Goal: Check status: Check status

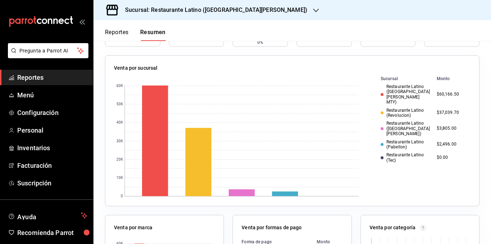
scroll to position [36, 0]
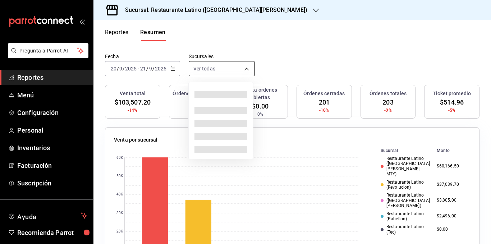
click at [215, 69] on body "Pregunta a Parrot AI Reportes Menú Configuración Personal Inventarios Facturaci…" at bounding box center [245, 122] width 491 height 244
click at [218, 69] on div at bounding box center [245, 122] width 491 height 244
click at [218, 69] on body "Pregunta a Parrot AI Reportes Menú Configuración Personal Inventarios Facturaci…" at bounding box center [245, 122] width 491 height 244
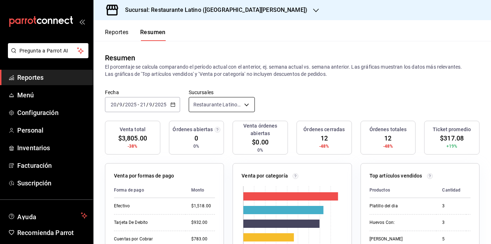
click at [221, 104] on body "Pregunta a Parrot AI Reportes Menú Configuración Personal Inventarios Facturaci…" at bounding box center [245, 122] width 491 height 244
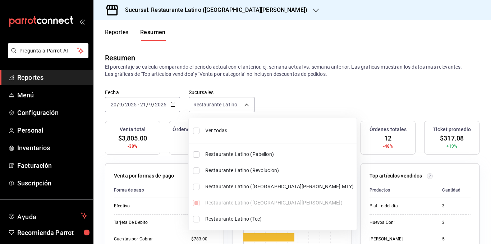
drag, startPoint x: 91, startPoint y: 115, endPoint x: 251, endPoint y: 67, distance: 166.8
click at [251, 67] on div at bounding box center [245, 122] width 491 height 244
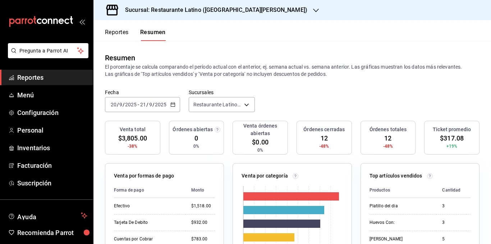
click at [120, 32] on button "Reportes" at bounding box center [117, 35] width 24 height 12
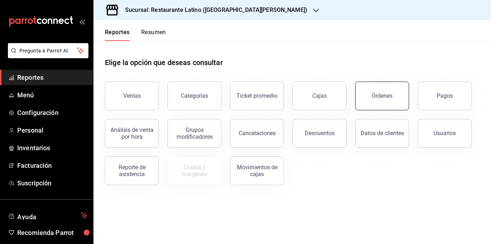
click at [374, 101] on button "Órdenes" at bounding box center [382, 96] width 54 height 29
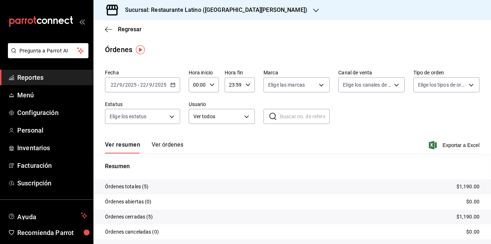
click at [181, 100] on div "Fecha 2025-09-22 22 / 9 / 2025 - 2025-09-22 22 / 9 / 2025 Hora inicio 00:00 Hor…" at bounding box center [292, 100] width 375 height 66
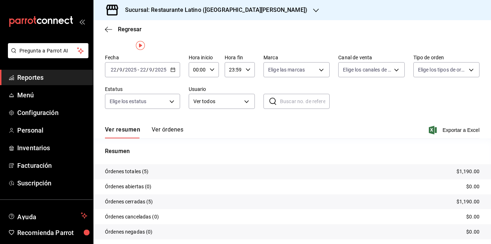
scroll to position [38, 0]
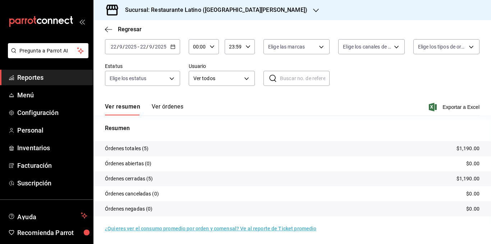
click at [170, 107] on button "Ver órdenes" at bounding box center [168, 109] width 32 height 12
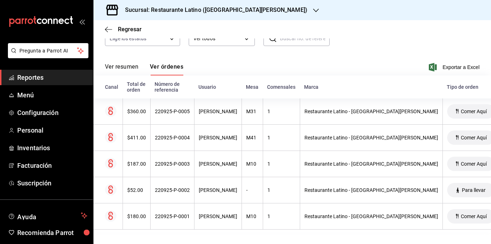
scroll to position [84, 0]
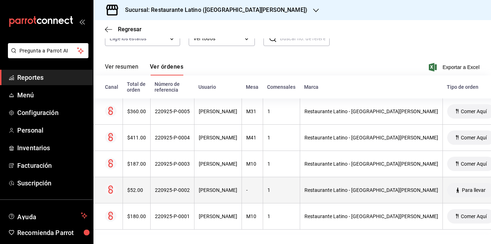
click at [133, 187] on div "$52.00" at bounding box center [136, 190] width 19 height 6
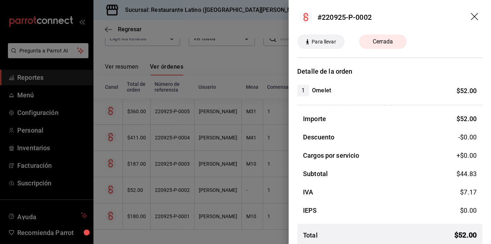
click at [228, 140] on div at bounding box center [245, 122] width 491 height 244
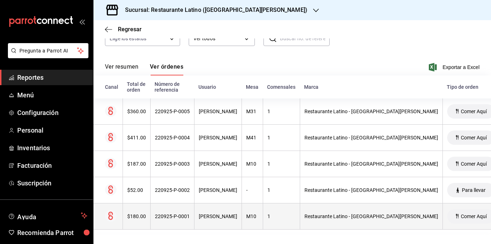
click at [135, 214] on div "$180.00" at bounding box center [136, 217] width 19 height 6
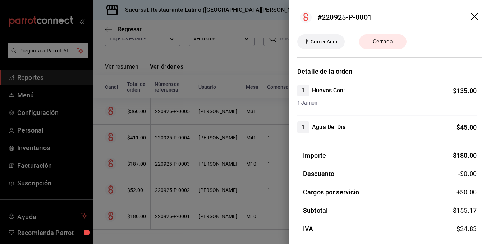
click at [217, 155] on div at bounding box center [245, 122] width 491 height 244
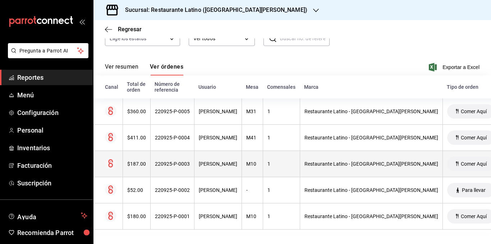
click at [138, 161] on div "$187.00" at bounding box center [136, 164] width 19 height 6
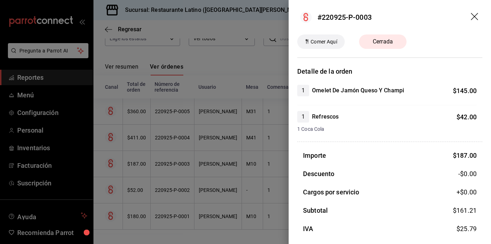
click at [149, 137] on div at bounding box center [245, 122] width 491 height 244
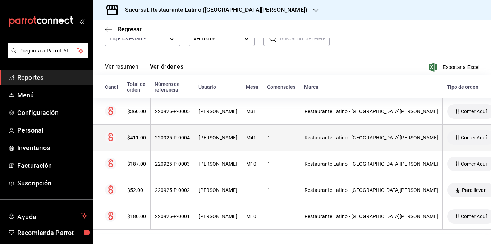
click at [135, 135] on div "$411.00" at bounding box center [136, 138] width 19 height 6
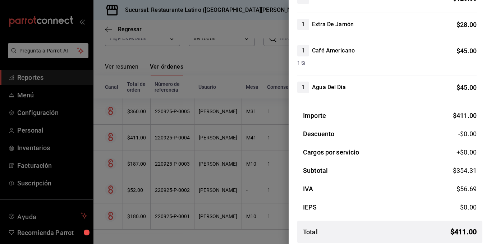
scroll to position [160, 0]
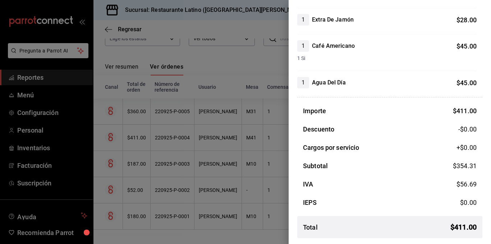
click at [145, 139] on div at bounding box center [245, 122] width 491 height 244
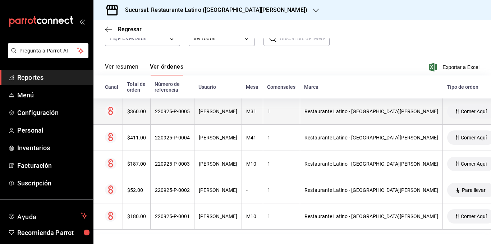
click at [137, 109] on div "$360.00" at bounding box center [136, 112] width 19 height 6
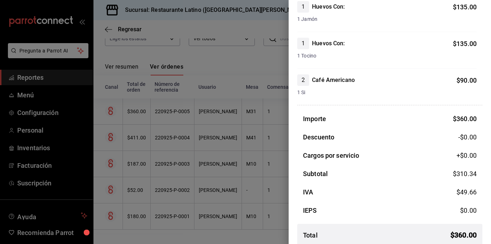
scroll to position [92, 0]
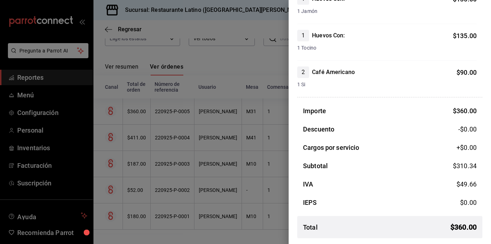
click at [197, 151] on div at bounding box center [245, 122] width 491 height 244
